Goal: Task Accomplishment & Management: Use online tool/utility

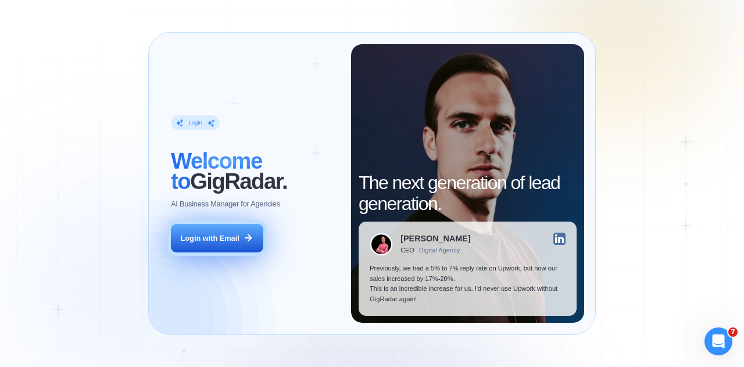
click at [238, 241] on div "Login with Email" at bounding box center [210, 238] width 59 height 10
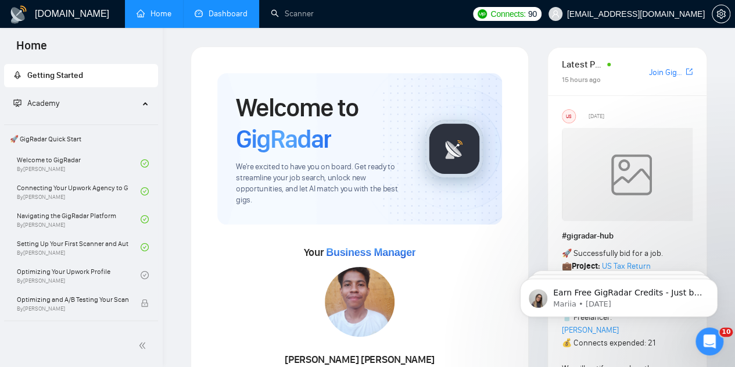
click at [217, 9] on link "Dashboard" at bounding box center [221, 14] width 53 height 10
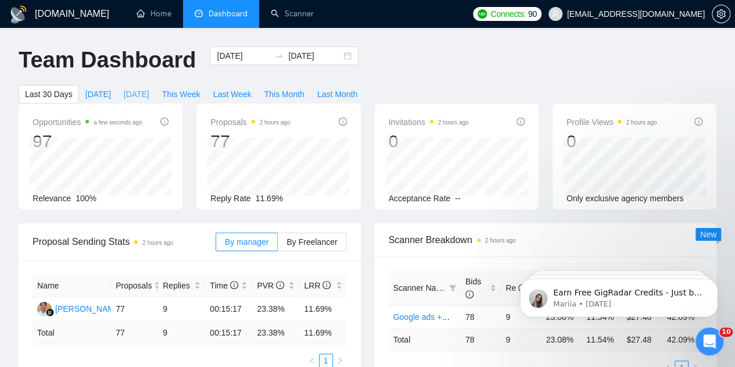
click at [149, 88] on span "[DATE]" at bounding box center [137, 94] width 26 height 13
type input "[DATE]"
click at [201, 88] on span "This Week" at bounding box center [181, 94] width 38 height 13
type input "[DATE]"
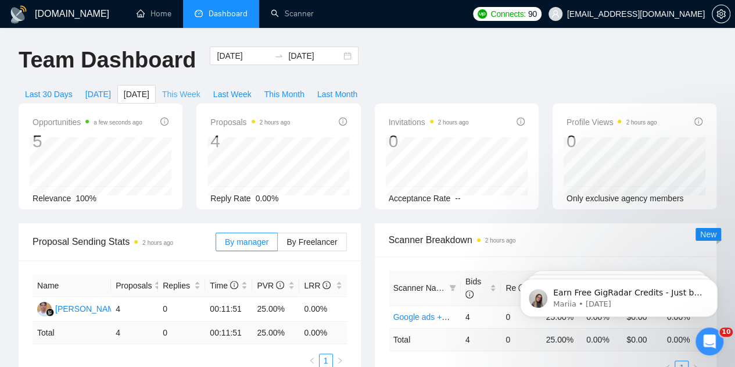
type input "[DATE]"
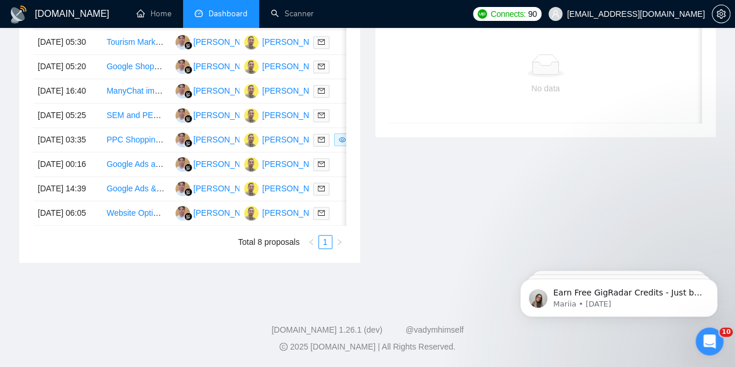
scroll to position [484, 0]
click at [137, 217] on link "Website Optimization Specialist for Ad Integration" at bounding box center [195, 212] width 178 height 9
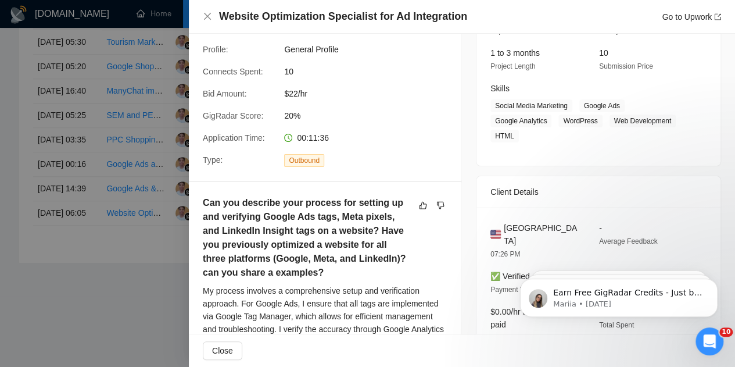
scroll to position [153, 0]
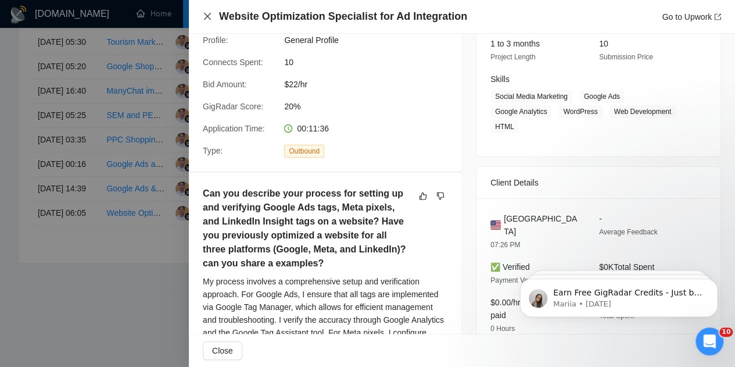
click at [207, 21] on icon "close" at bounding box center [207, 16] width 9 height 9
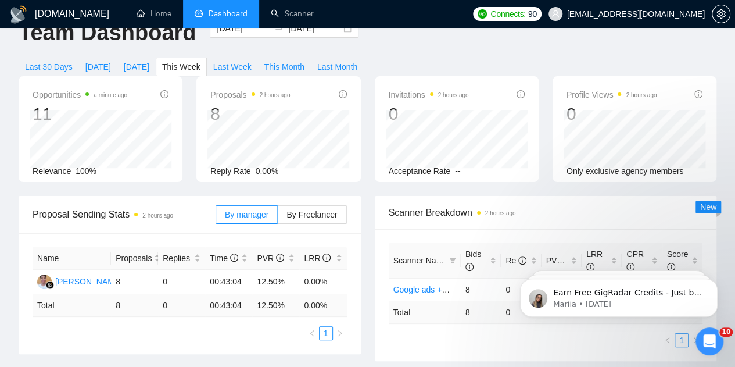
scroll to position [0, 0]
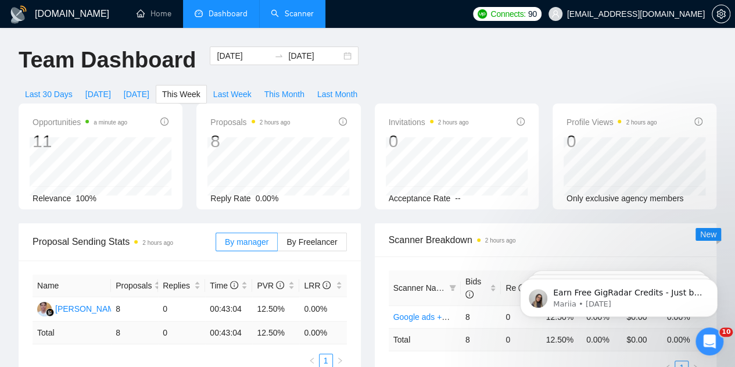
click at [289, 17] on link "Scanner" at bounding box center [292, 14] width 43 height 10
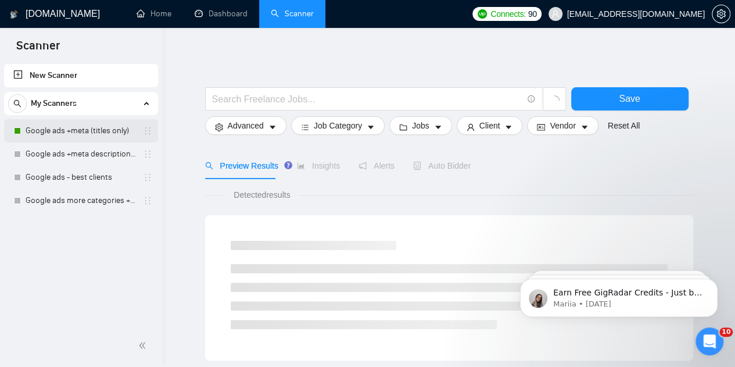
click at [80, 134] on link "Google ads +meta (titles only)" at bounding box center [81, 130] width 110 height 23
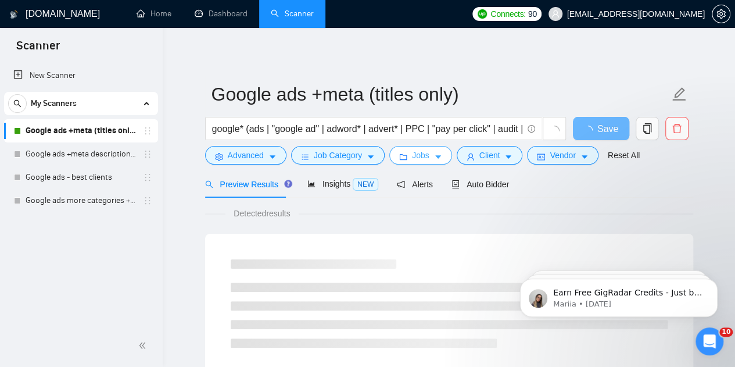
click at [417, 159] on span "Jobs" at bounding box center [420, 155] width 17 height 13
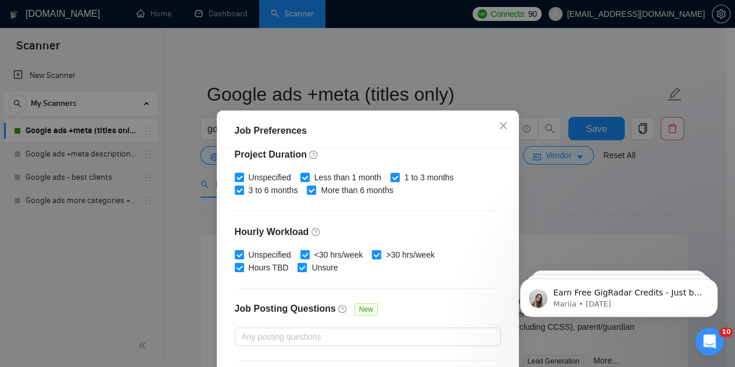
scroll to position [398, 0]
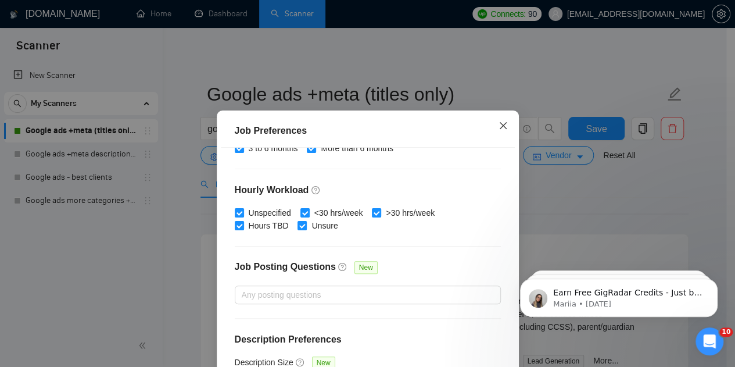
click at [499, 127] on icon "close" at bounding box center [503, 125] width 9 height 9
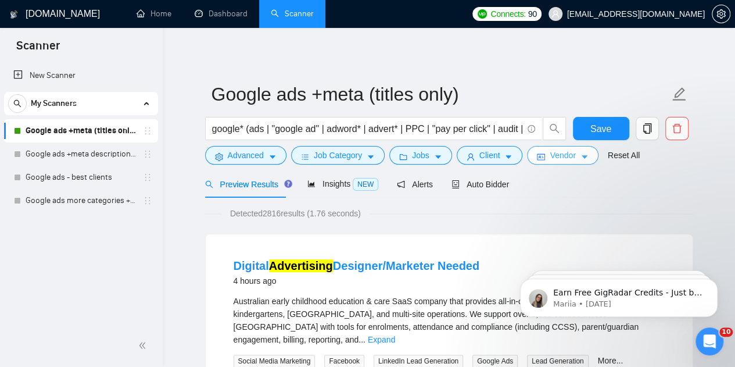
click at [552, 158] on span "Vendor" at bounding box center [563, 155] width 26 height 13
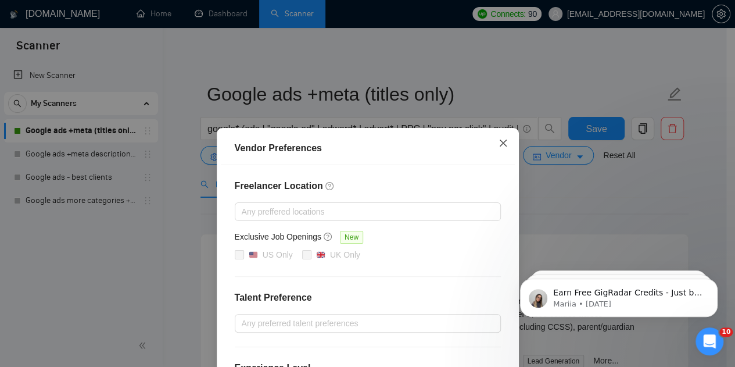
click at [501, 145] on icon "close" at bounding box center [503, 142] width 9 height 9
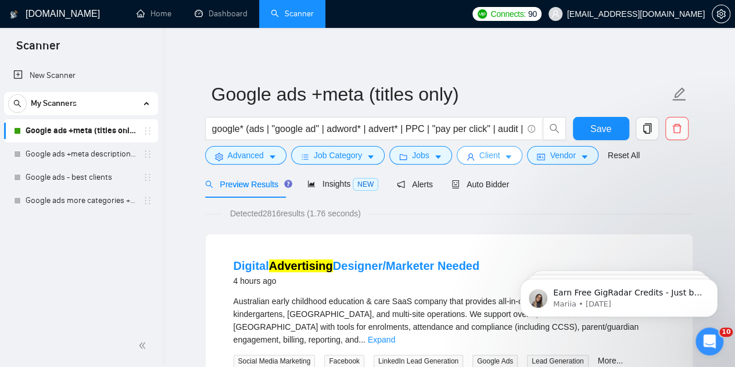
click at [484, 160] on span "Client" at bounding box center [490, 155] width 21 height 13
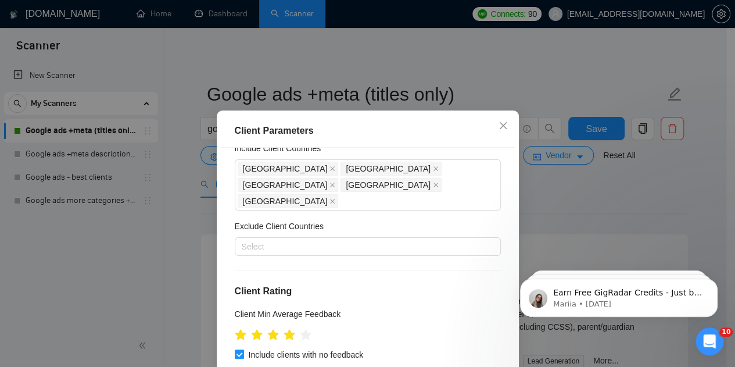
scroll to position [0, 0]
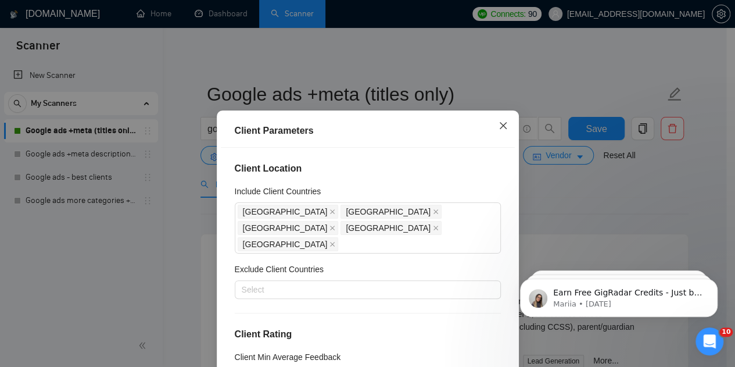
click at [499, 127] on icon "close" at bounding box center [503, 125] width 9 height 9
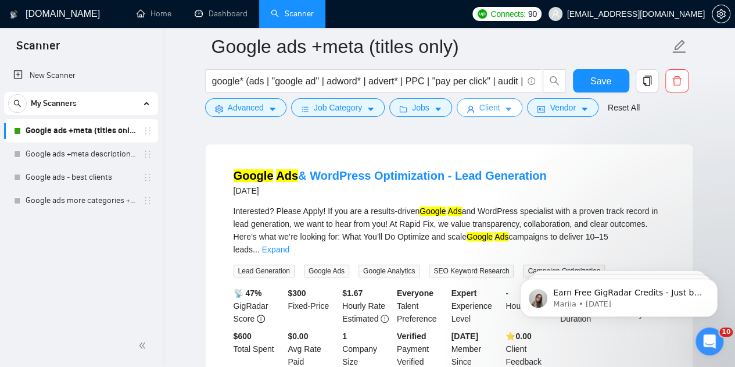
scroll to position [2529, 0]
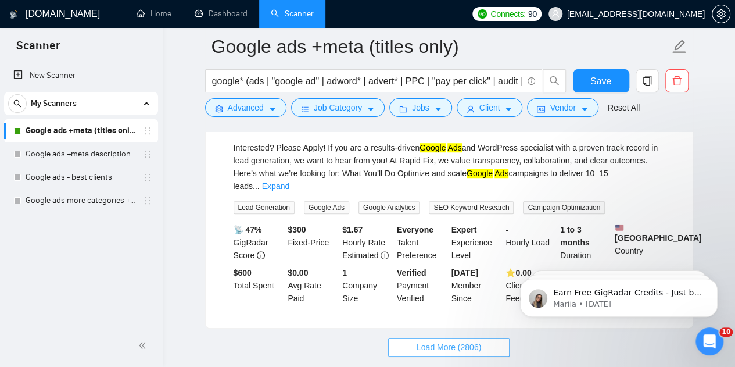
click at [471, 341] on span "Load More (2806)" at bounding box center [449, 347] width 65 height 13
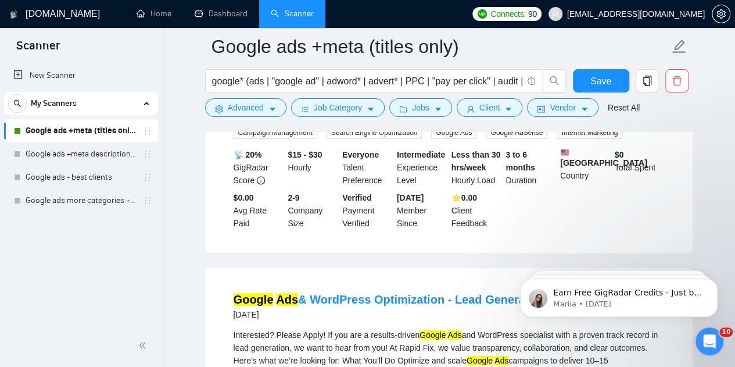
scroll to position [0, 0]
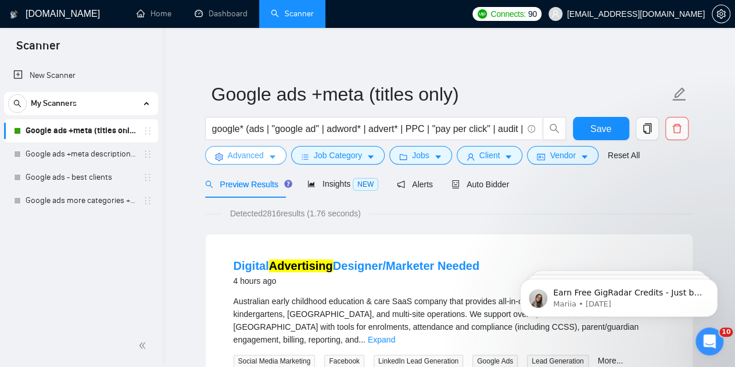
click at [248, 162] on button "Advanced" at bounding box center [245, 155] width 81 height 19
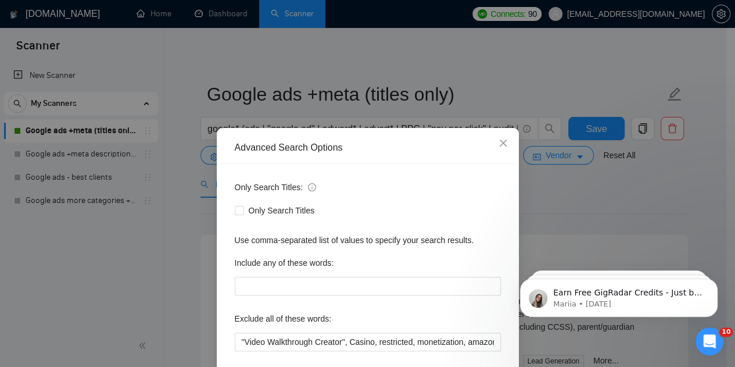
click at [457, 174] on div "Only Search Titles: Only Search Titles Use comma-separated list of values to sp…" at bounding box center [368, 299] width 294 height 271
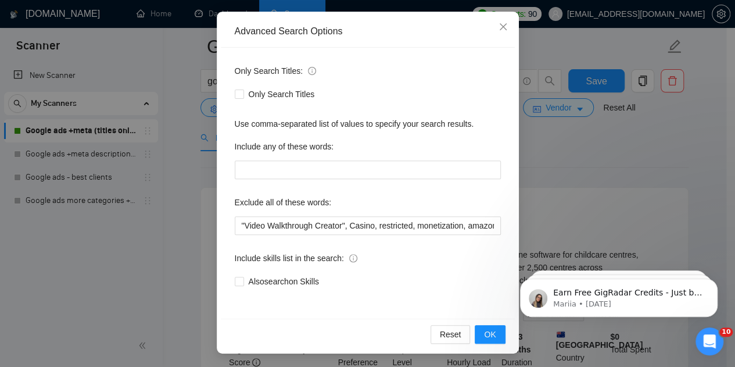
scroll to position [70, 0]
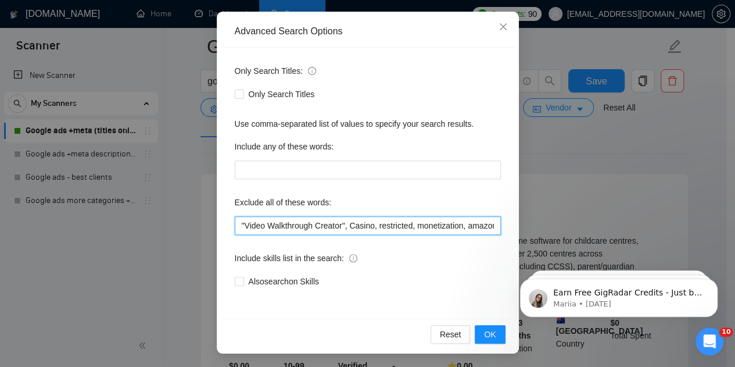
click at [395, 224] on input ""Video Walkthrough Creator", Casino, restricted, monetization, amazon, suspende…" at bounding box center [368, 225] width 266 height 19
type input ""Video Walkthrough Creator", Casino, restricted, monetization, amazon, suspende…"
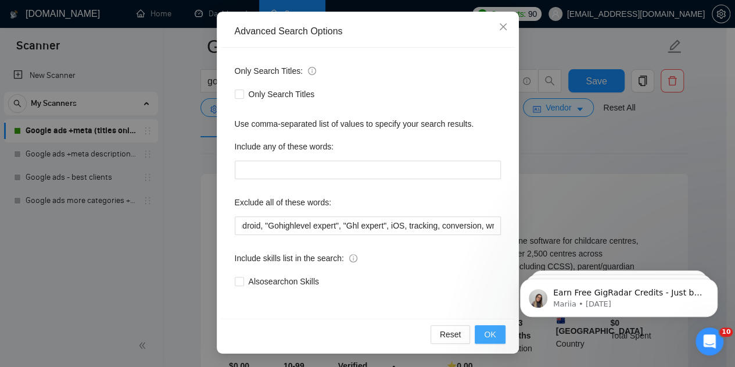
click at [496, 335] on button "OK" at bounding box center [490, 334] width 30 height 19
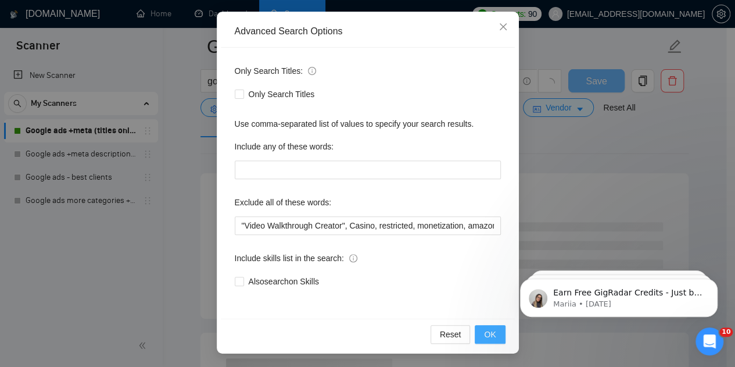
scroll to position [58, 0]
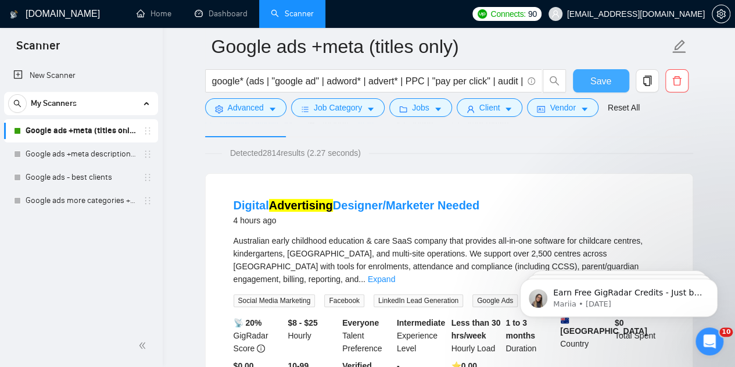
click at [611, 80] on button "Save" at bounding box center [601, 80] width 56 height 23
